Goal: Navigation & Orientation: Find specific page/section

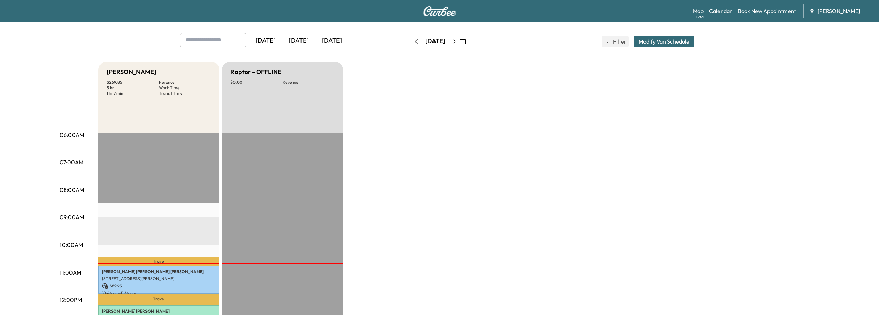
scroll to position [173, 0]
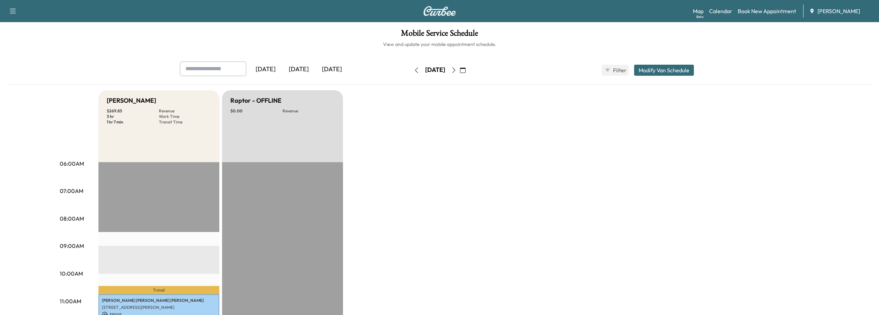
click at [457, 70] on icon "button" at bounding box center [454, 70] width 6 height 6
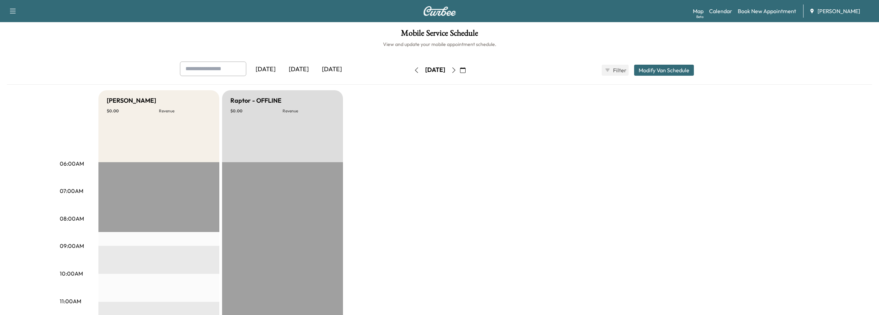
click at [457, 69] on icon "button" at bounding box center [454, 70] width 6 height 6
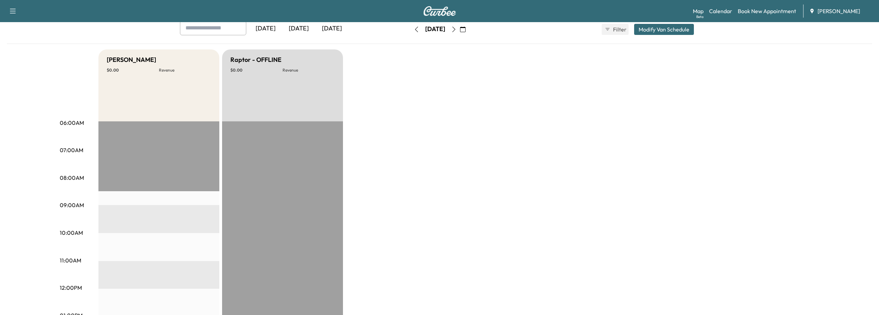
scroll to position [35, 0]
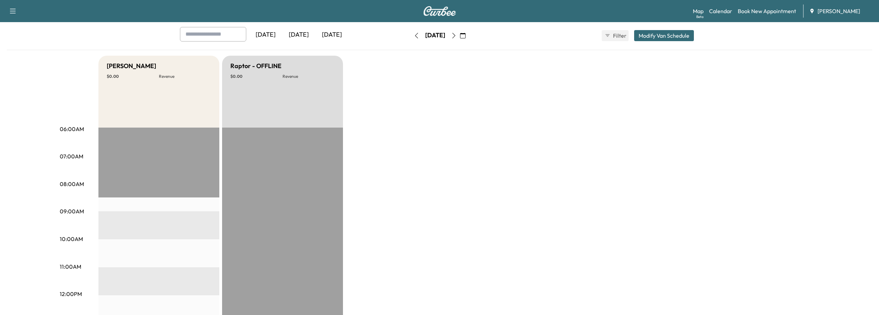
click at [457, 34] on icon "button" at bounding box center [454, 36] width 6 height 6
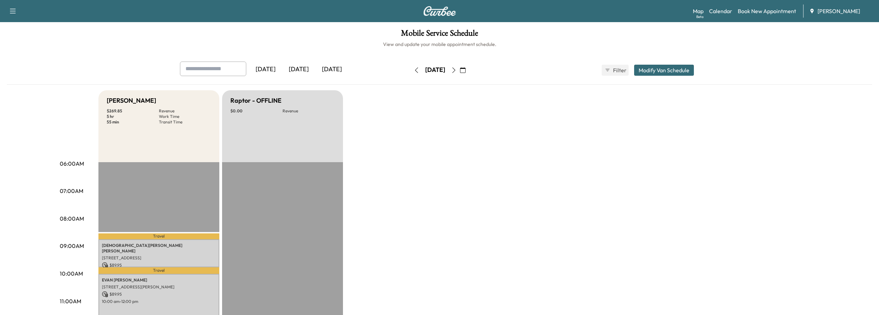
click at [414, 68] on icon "button" at bounding box center [417, 70] width 6 height 6
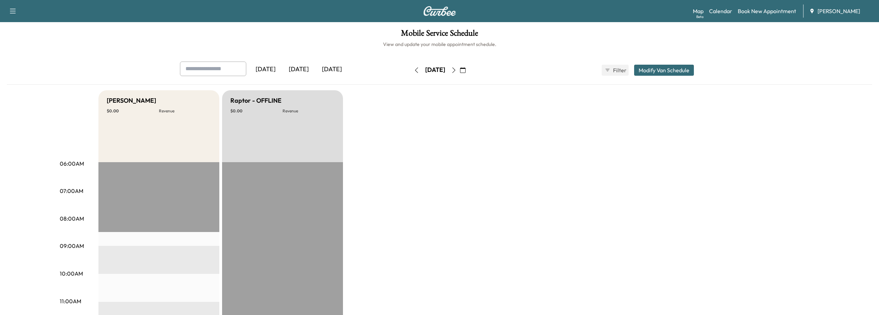
click at [411, 68] on button "button" at bounding box center [417, 70] width 12 height 11
